Goal: Obtain resource: Obtain resource

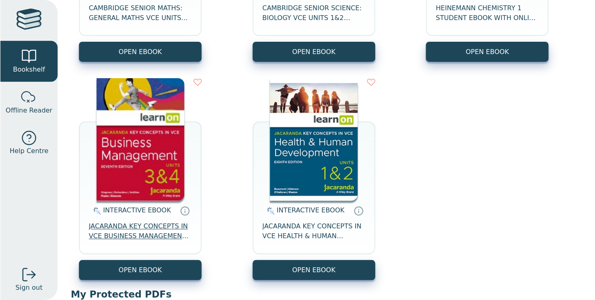
scroll to position [253, 0]
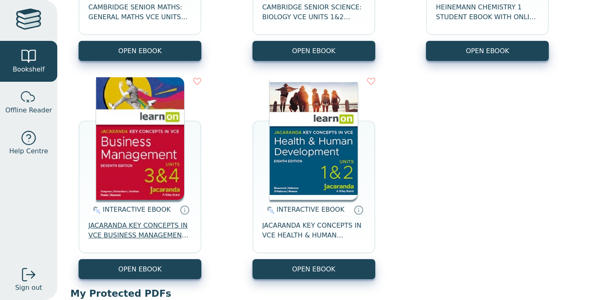
click at [154, 232] on span "JACARANDA KEY CONCEPTS IN VCE BUSINESS MANAGEMENT UNITS 3&4 7E LEARNON" at bounding box center [139, 231] width 103 height 20
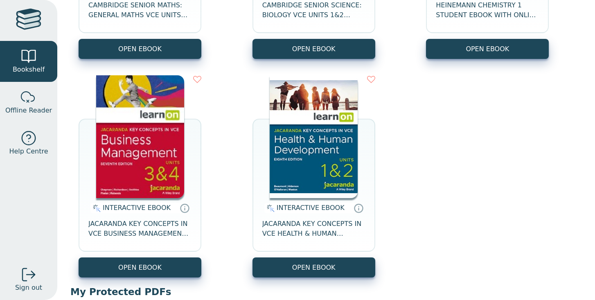
scroll to position [257, 0]
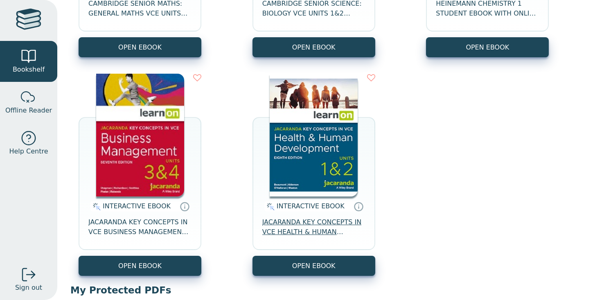
click at [305, 222] on span "JACARANDA KEY CONCEPTS IN VCE HEALTH & HUMAN DEVELOPMENT UNITS 1&2 LEARNON EBOO…" at bounding box center [313, 227] width 103 height 20
